Goal: Navigation & Orientation: Find specific page/section

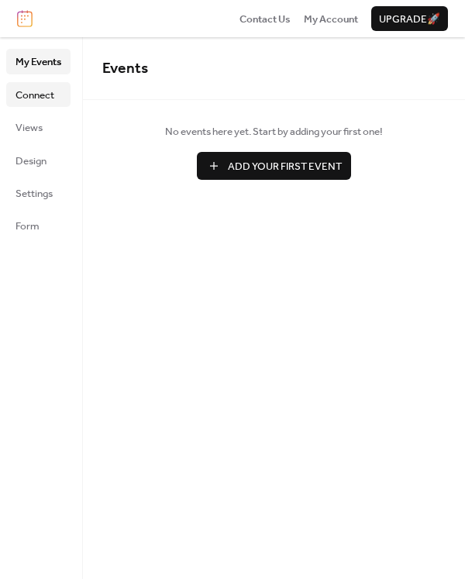
click at [45, 88] on span "Connect" at bounding box center [35, 96] width 39 height 16
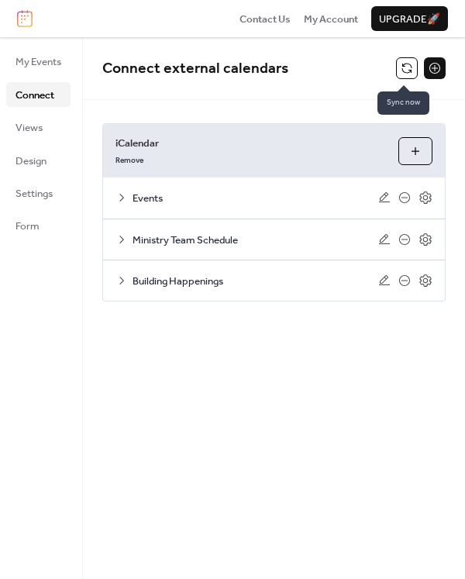
click at [405, 59] on button at bounding box center [407, 68] width 22 height 22
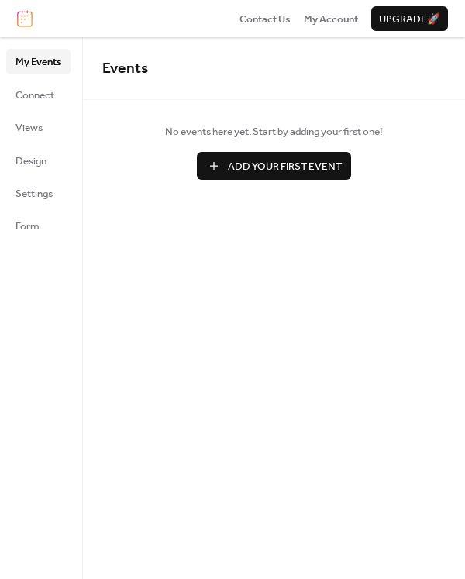
click at [50, 112] on ul "My Events Connect Views Design Settings Form" at bounding box center [38, 143] width 64 height 189
click at [47, 100] on span "Connect" at bounding box center [35, 96] width 39 height 16
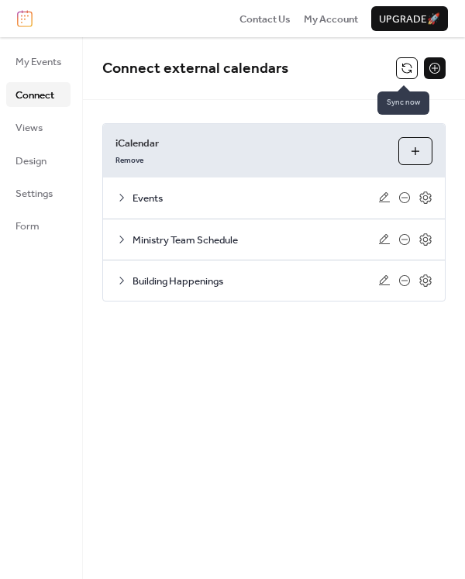
click at [396, 69] on button at bounding box center [407, 68] width 22 height 22
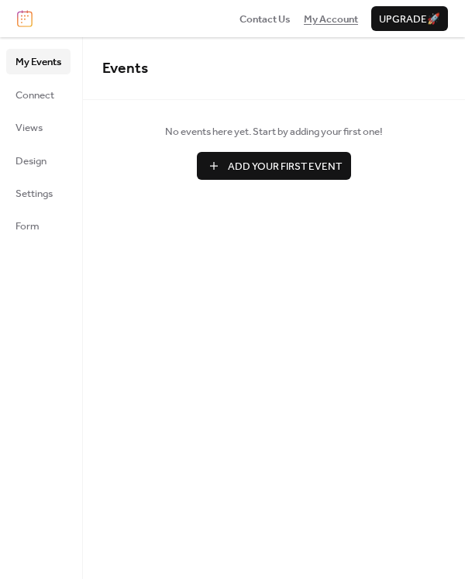
click at [356, 14] on span "My Account" at bounding box center [331, 20] width 54 height 16
